Goal: Check status: Check status

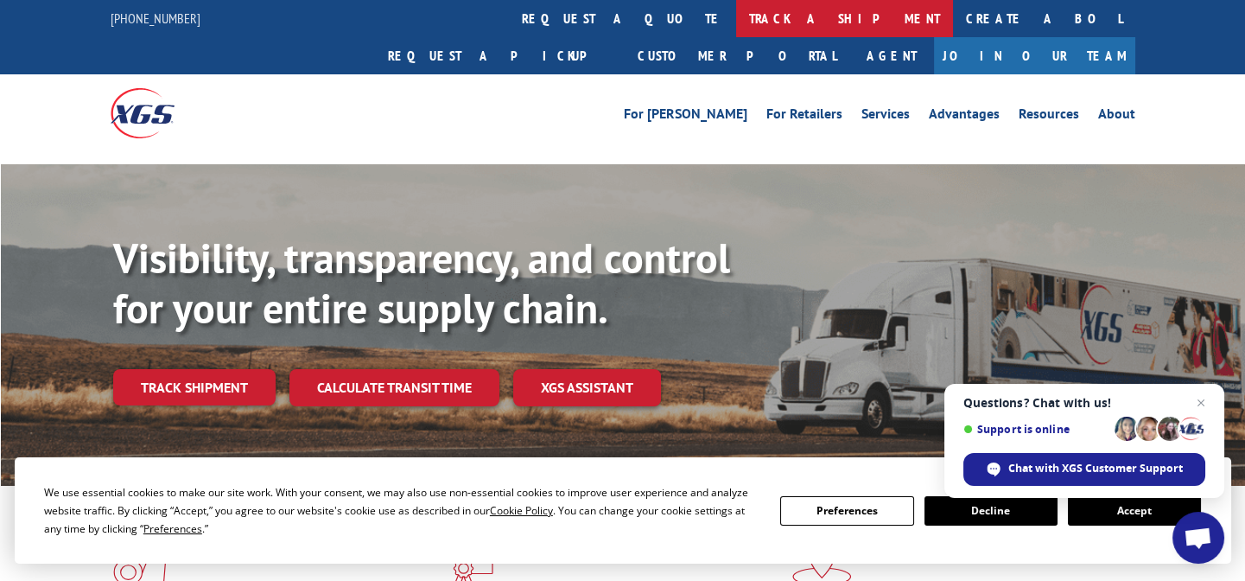
click at [736, 22] on link "track a shipment" at bounding box center [844, 18] width 217 height 37
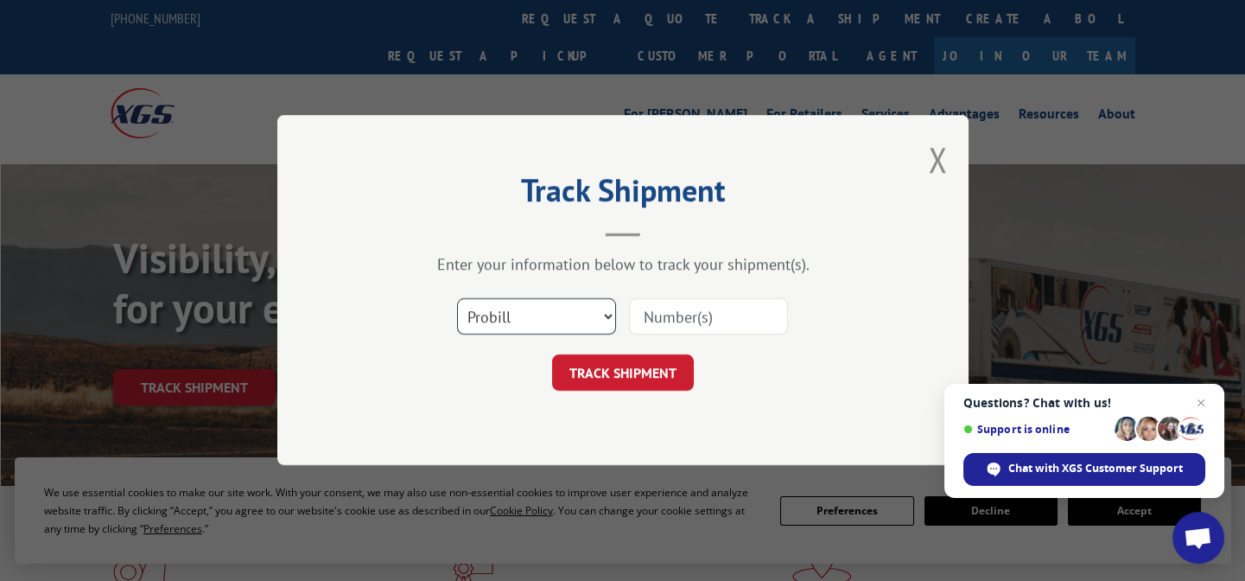
click at [574, 300] on select "Select category... Probill BOL PO" at bounding box center [536, 317] width 159 height 36
select select "po"
click at [457, 299] on select "Select category... Probill BOL PO" at bounding box center [536, 317] width 159 height 36
click at [644, 320] on input at bounding box center [708, 317] width 159 height 36
paste input "27522571"
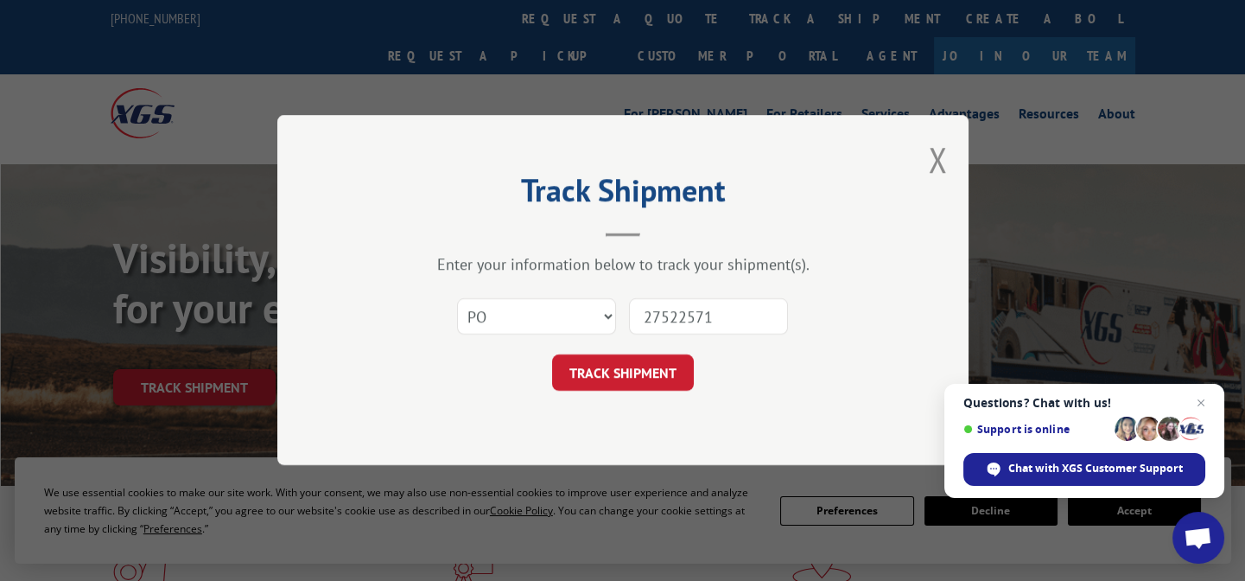
type input "27522571"
click at [639, 355] on button "TRACK SHIPMENT" at bounding box center [623, 373] width 142 height 36
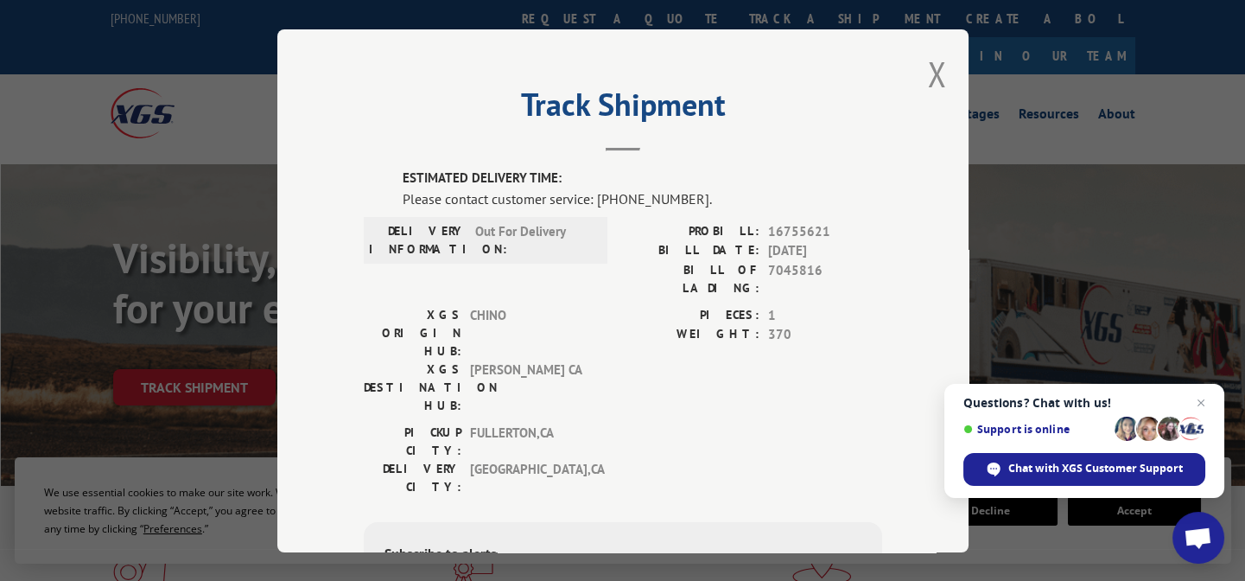
click at [916, 67] on div "Track Shipment ESTIMATED DELIVERY TIME: Please contact customer service: [PHONE…" at bounding box center [622, 290] width 691 height 523
click at [916, 74] on div "Track Shipment ESTIMATED DELIVERY TIME: Please contact customer service: [PHONE…" at bounding box center [622, 290] width 691 height 523
click at [928, 69] on button "Close modal" at bounding box center [937, 74] width 19 height 46
